Goal: Task Accomplishment & Management: Complete application form

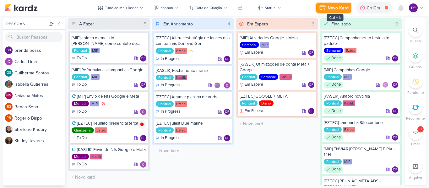
click at [328, 6] on div "Novo Kard" at bounding box center [338, 8] width 21 height 7
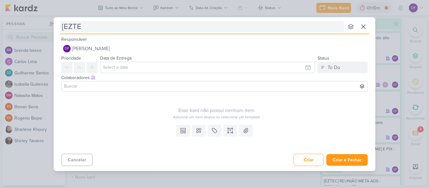
type input "[EZTEC"
type input "[EZTEC] ATI"
type input "[EZTEC] ATIVIDADES"
type input "[EZTEC] ATIVIDADES N"
type input "[EZTEC] ATIVIDADES"
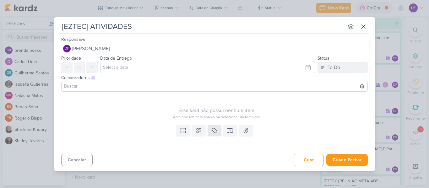
type input "[EZTEC] ATIVIDADES"
click at [214, 130] on icon at bounding box center [215, 131] width 6 height 6
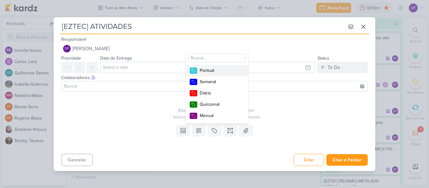
click at [207, 71] on div "Pontual" at bounding box center [220, 70] width 41 height 7
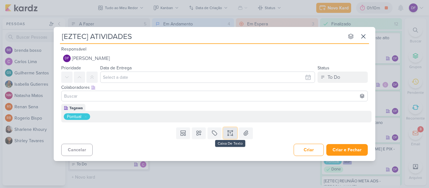
click at [233, 132] on icon at bounding box center [230, 133] width 6 height 6
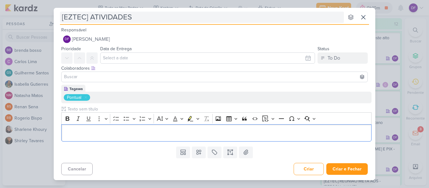
click at [149, 22] on input "[EZTEC] ATIVIDADES" at bounding box center [202, 17] width 284 height 11
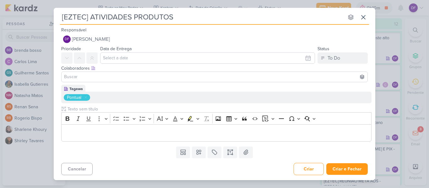
type input "[EZTEC] ATIVIDADES PRODUTOS"
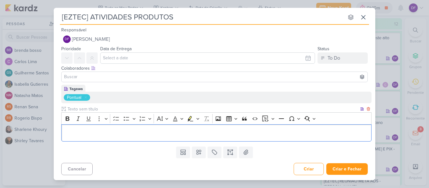
click at [124, 128] on div "Editor editing area: main" at bounding box center [216, 132] width 311 height 17
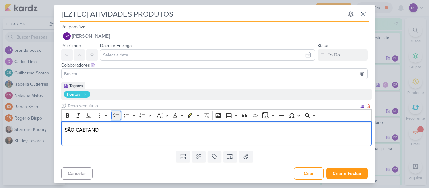
click at [115, 118] on icon "Editor toolbar" at bounding box center [116, 116] width 6 height 6
